Goal: Information Seeking & Learning: Learn about a topic

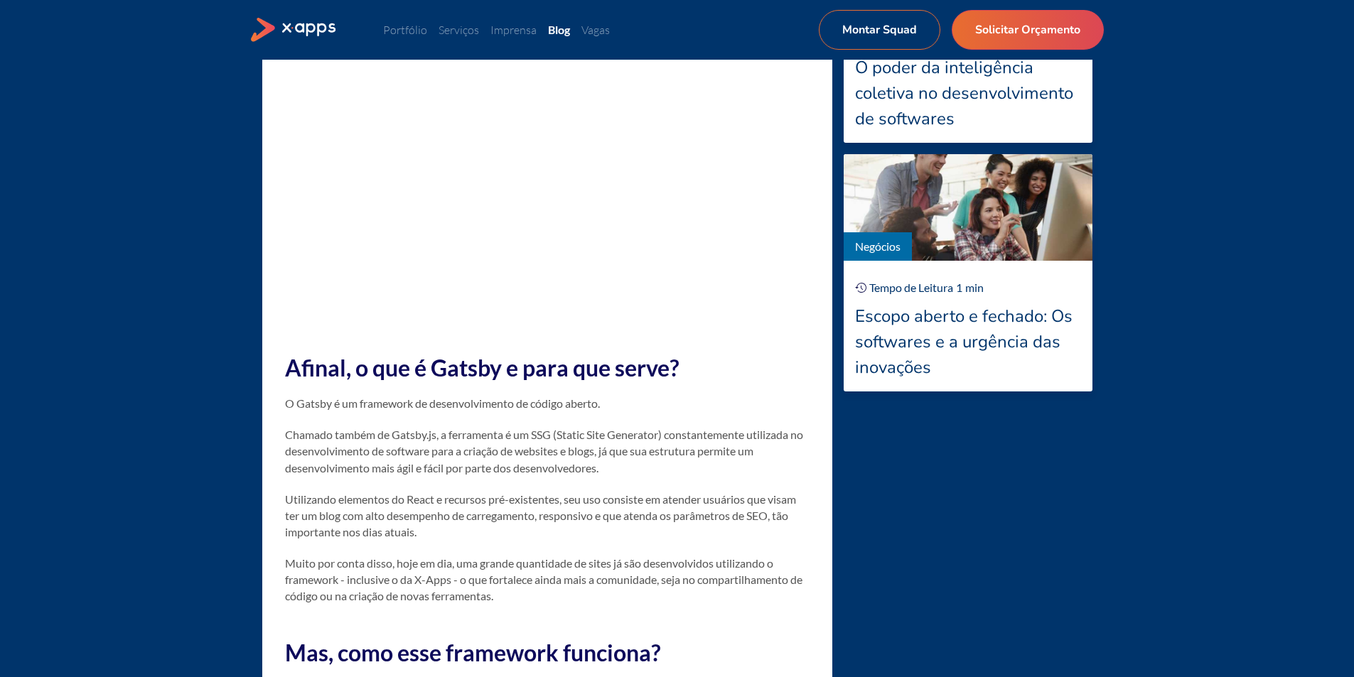
scroll to position [1490, 0]
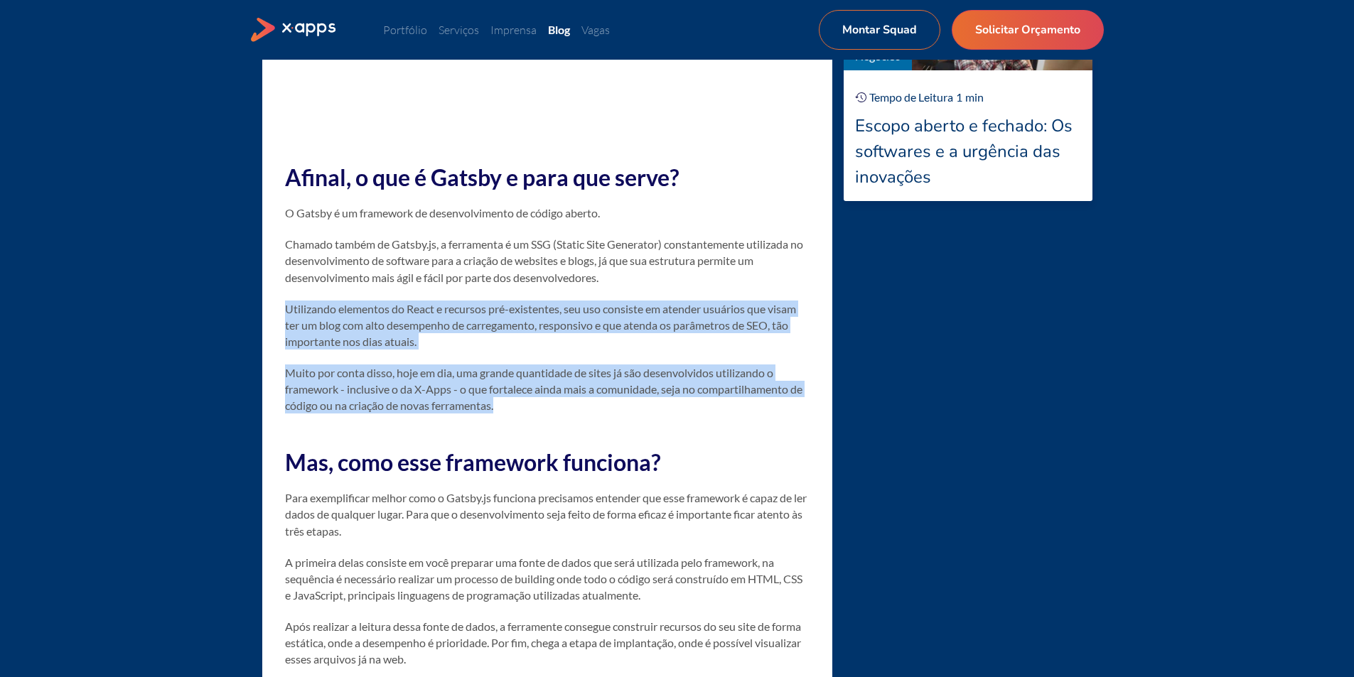
drag, startPoint x: 286, startPoint y: 325, endPoint x: 514, endPoint y: 428, distance: 250.6
copy div "Utilizando elementos do React e recursos pré-existentes, seu uso consiste em at…"
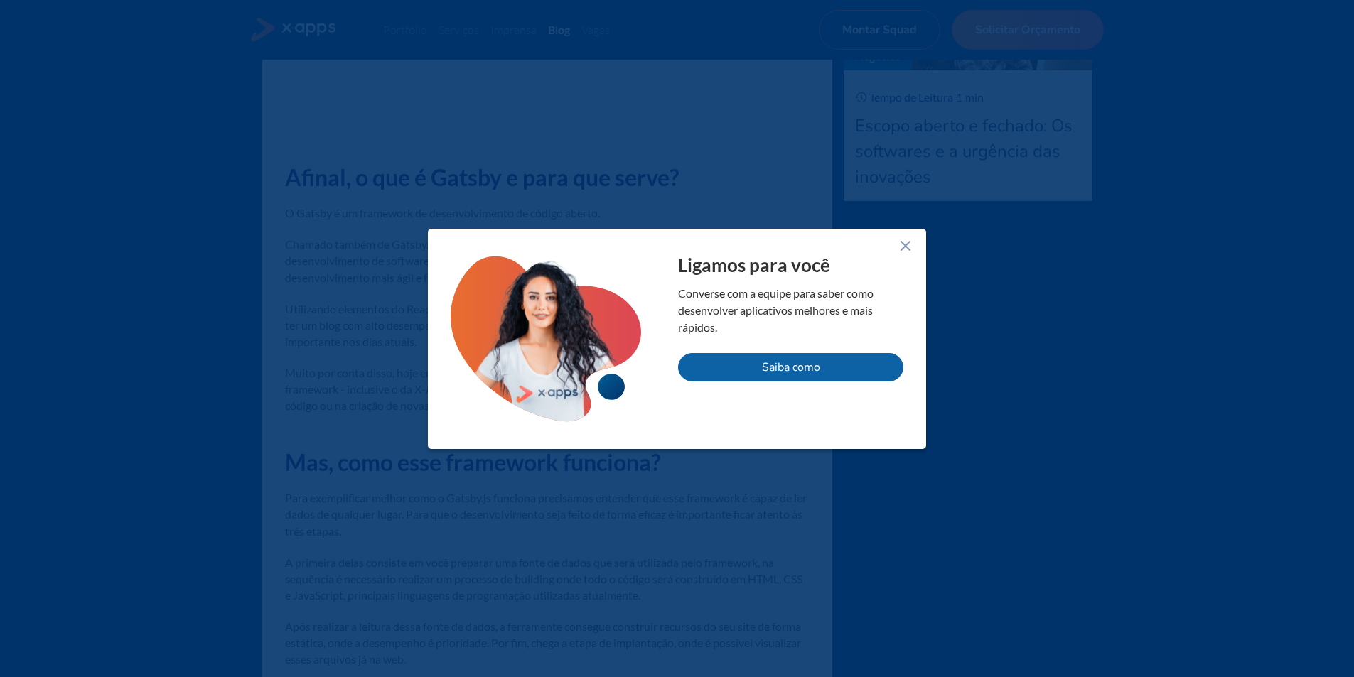
click at [909, 242] on line at bounding box center [905, 246] width 9 height 9
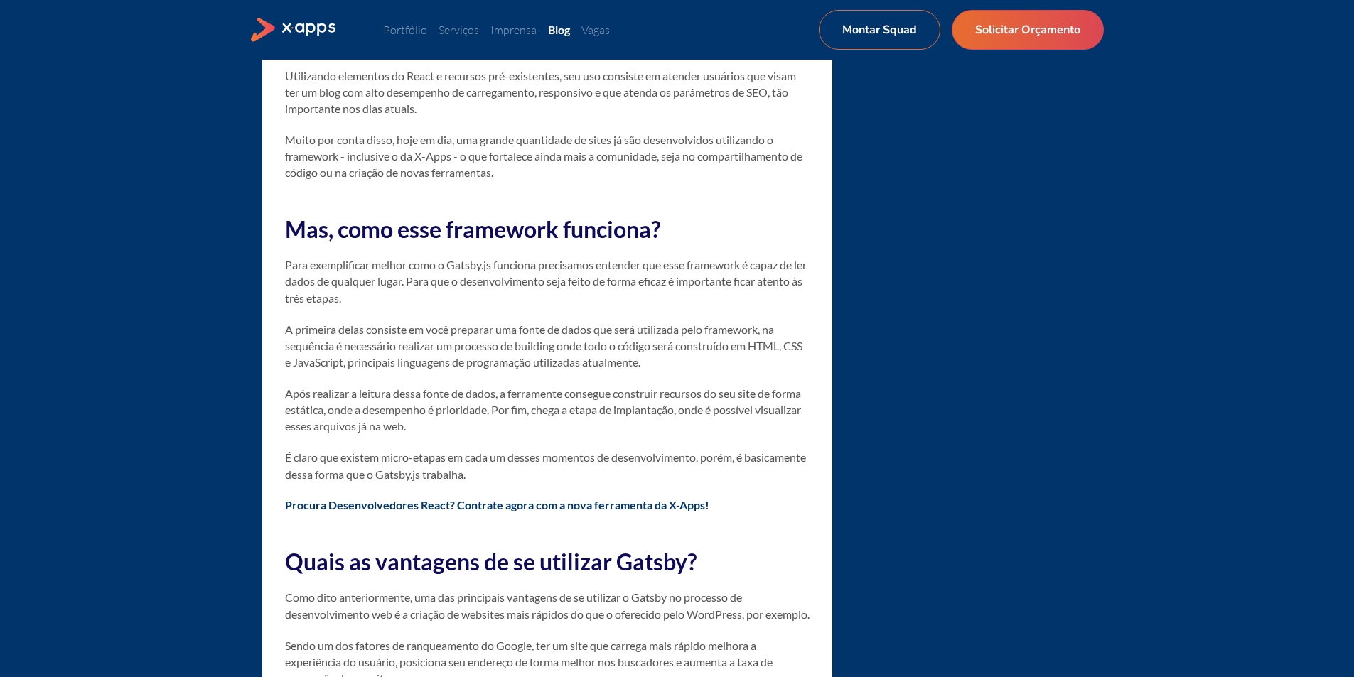
scroll to position [1774, 0]
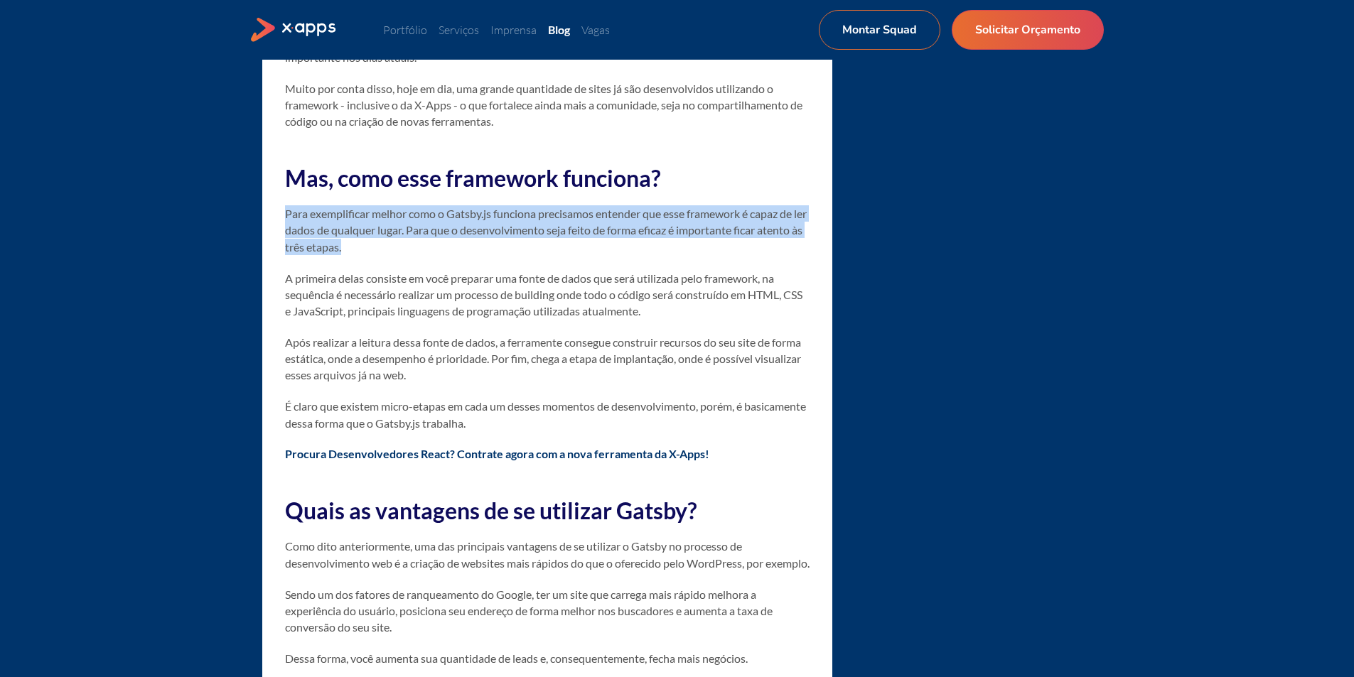
drag, startPoint x: 286, startPoint y: 229, endPoint x: 446, endPoint y: 260, distance: 162.2
click at [446, 255] on p "Para exemplificar melhor como o Gatsby.js funciona precisamos entender que esse…" at bounding box center [547, 230] width 524 height 50
drag, startPoint x: 381, startPoint y: 241, endPoint x: 328, endPoint y: 244, distance: 52.7
click at [328, 244] on p "Para exemplificar melhor como o Gatsby.js funciona precisamos entender que esse…" at bounding box center [547, 230] width 524 height 50
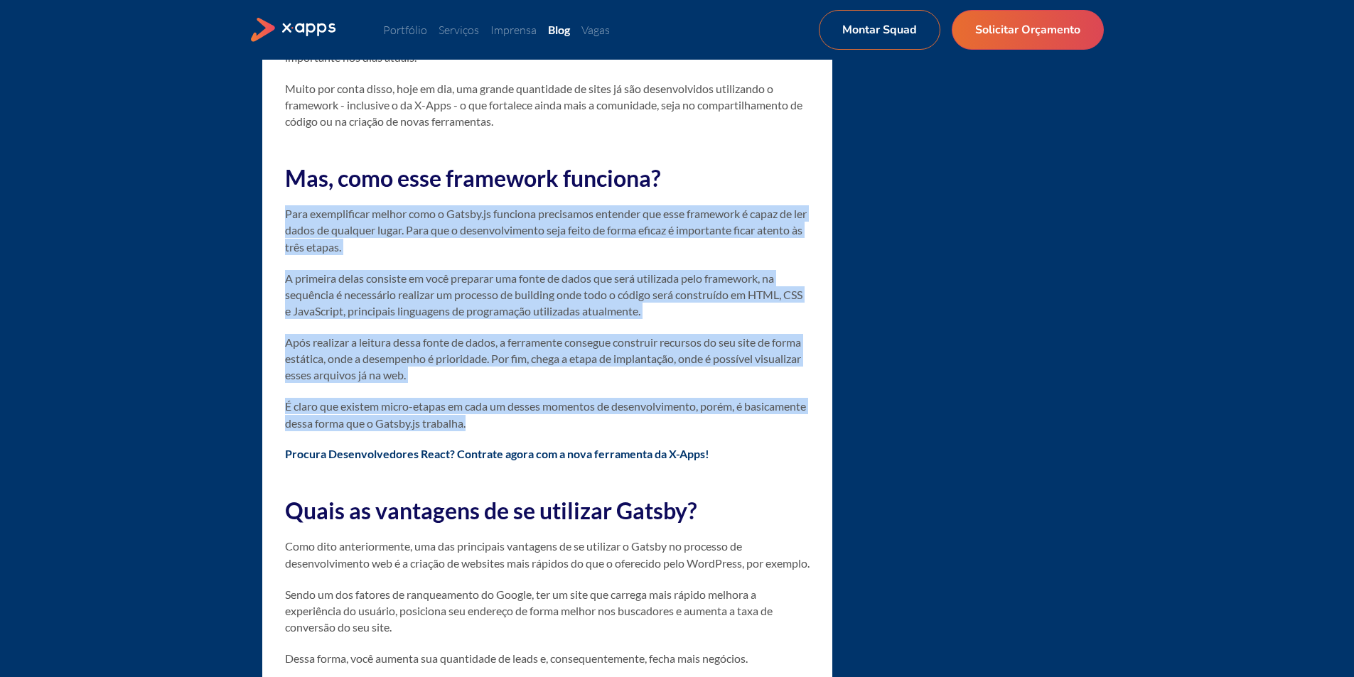
drag, startPoint x: 286, startPoint y: 227, endPoint x: 541, endPoint y: 437, distance: 329.6
copy div "Para exemplificar melhor como o Gatsby.js funciona precisamos entender que esse…"
